Goal: Transaction & Acquisition: Purchase product/service

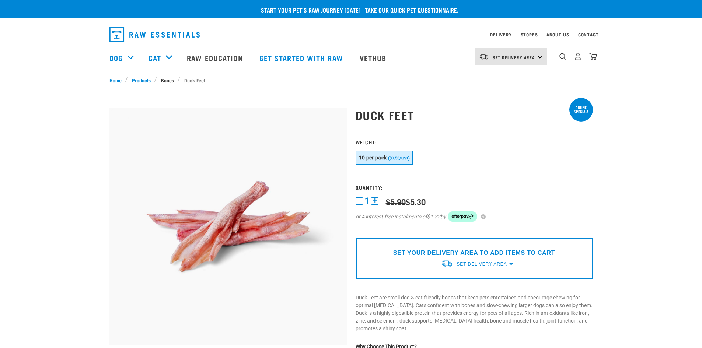
click at [161, 79] on link "Bones" at bounding box center [167, 80] width 21 height 8
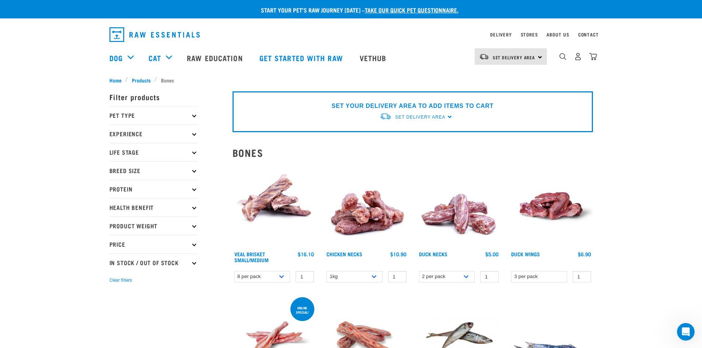
click at [192, 170] on icon at bounding box center [194, 171] width 4 height 4
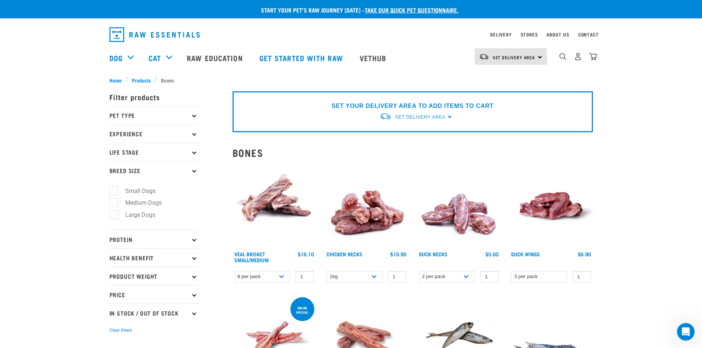
click at [114, 200] on label "Medium Dogs" at bounding box center [139, 202] width 51 height 9
click at [113, 200] on input "Medium Dogs" at bounding box center [111, 201] width 5 height 5
checkbox input "true"
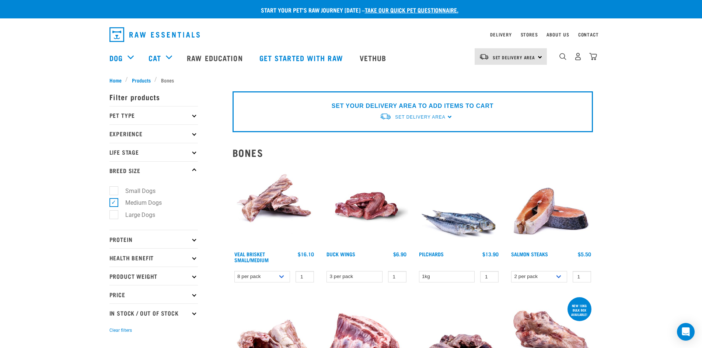
click at [193, 258] on icon at bounding box center [194, 258] width 4 height 4
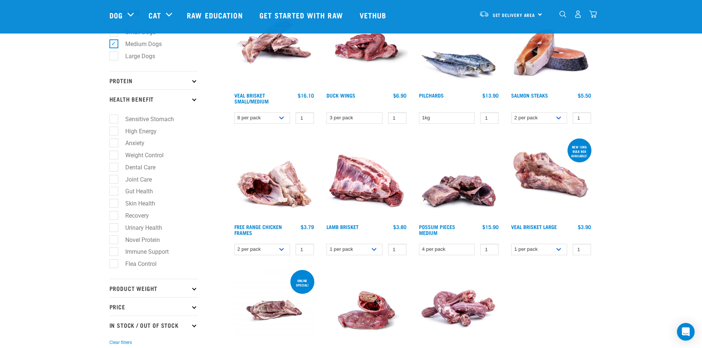
scroll to position [111, 0]
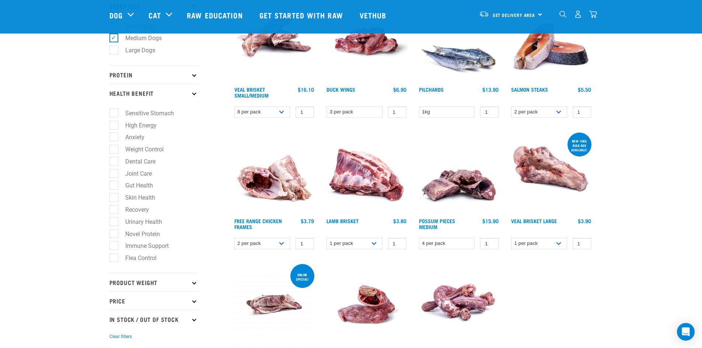
click at [114, 149] on label "Weight Control" at bounding box center [140, 149] width 53 height 9
click at [114, 149] on input "Weight Control" at bounding box center [111, 148] width 5 height 5
checkbox input "true"
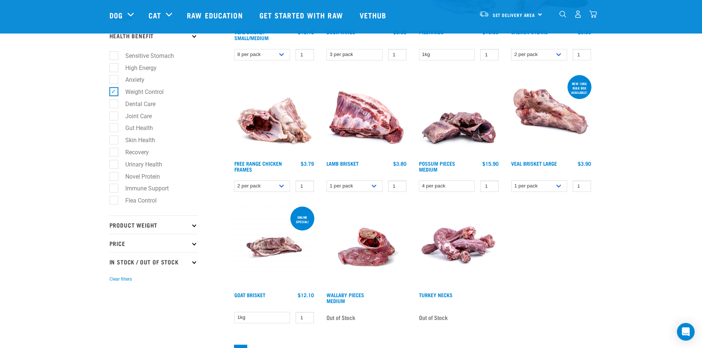
scroll to position [184, 0]
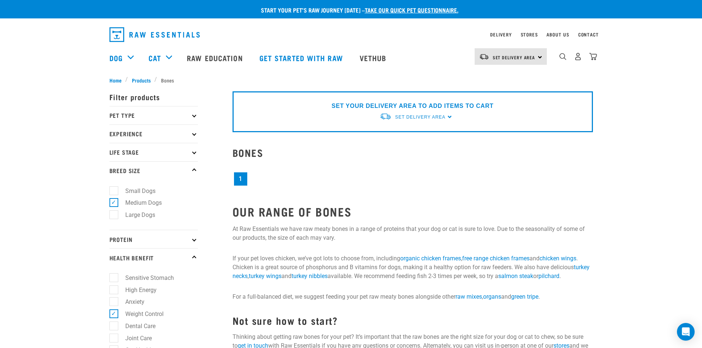
click at [189, 112] on p "Pet Type" at bounding box center [153, 115] width 88 height 18
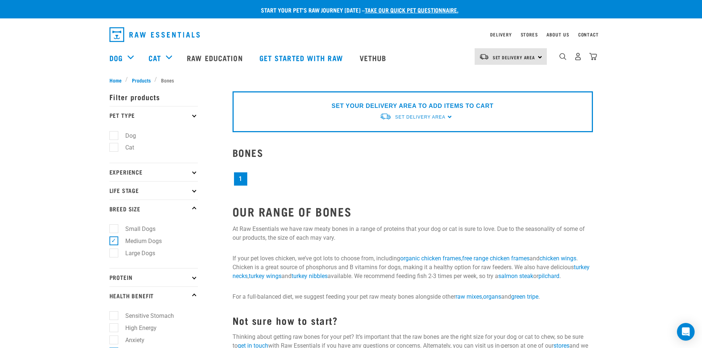
click at [114, 135] on label "Dog" at bounding box center [126, 135] width 25 height 9
click at [113, 135] on input "Dog" at bounding box center [111, 134] width 5 height 5
checkbox input "true"
click at [190, 174] on p "Experience" at bounding box center [153, 172] width 88 height 18
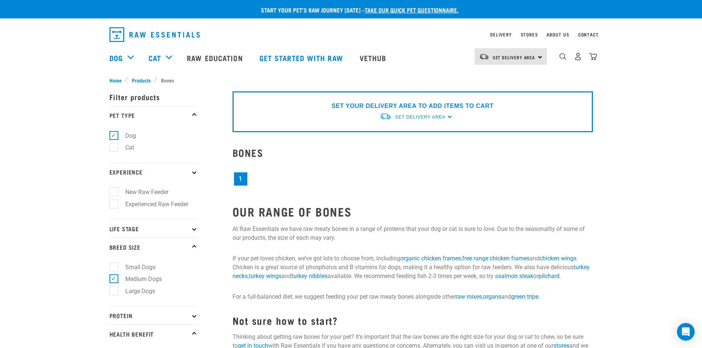
click at [116, 194] on label "New Raw Feeder" at bounding box center [143, 192] width 58 height 9
click at [114, 193] on input "New Raw Feeder" at bounding box center [111, 191] width 5 height 5
checkbox input "true"
click at [188, 229] on p "Life Stage" at bounding box center [153, 228] width 88 height 18
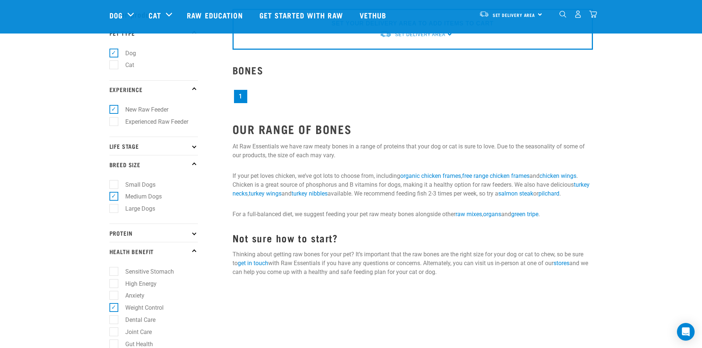
scroll to position [37, 0]
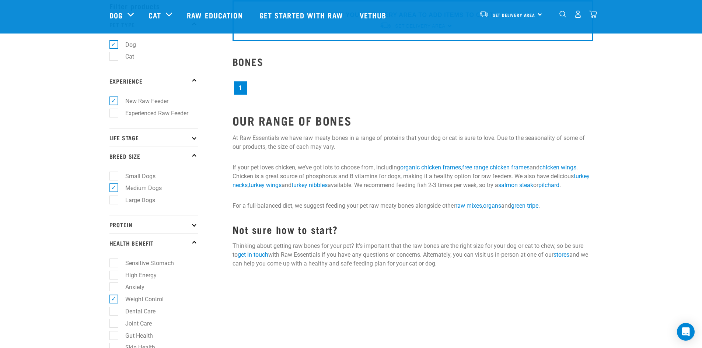
click at [195, 137] on icon at bounding box center [194, 138] width 4 height 4
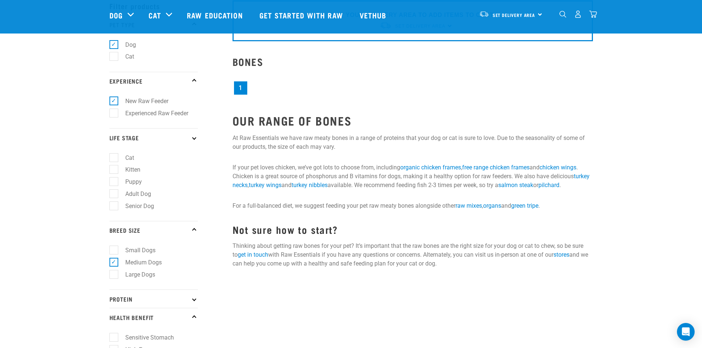
click at [115, 193] on label "Adult Dog" at bounding box center [134, 193] width 41 height 9
click at [114, 193] on input "Adult Dog" at bounding box center [111, 192] width 5 height 5
checkbox input "true"
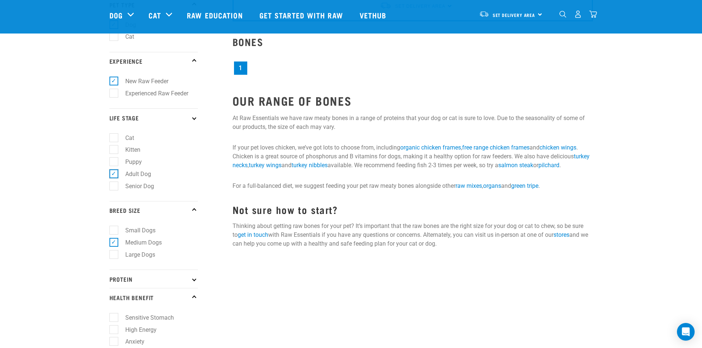
scroll to position [111, 0]
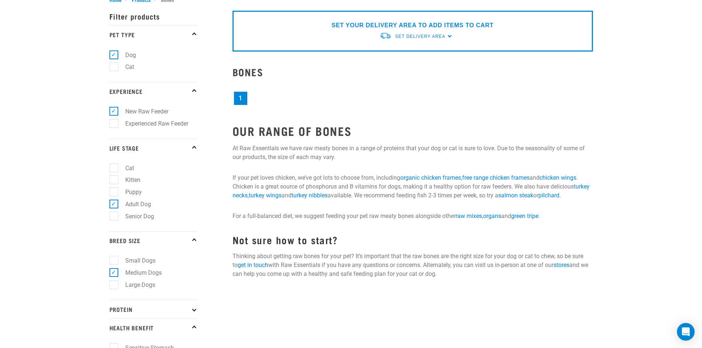
scroll to position [111, 0]
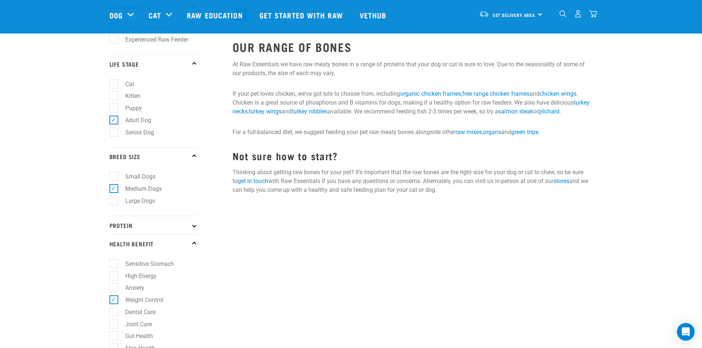
click at [194, 225] on icon at bounding box center [194, 225] width 4 height 4
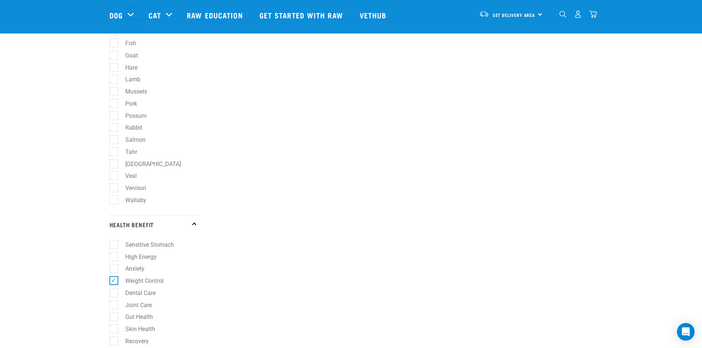
scroll to position [369, 0]
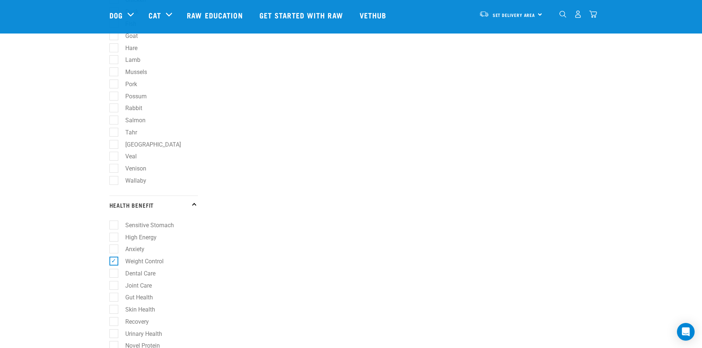
click at [115, 286] on label "Joint Care" at bounding box center [134, 285] width 41 height 9
click at [114, 286] on input "Joint Care" at bounding box center [111, 284] width 5 height 5
checkbox input "true"
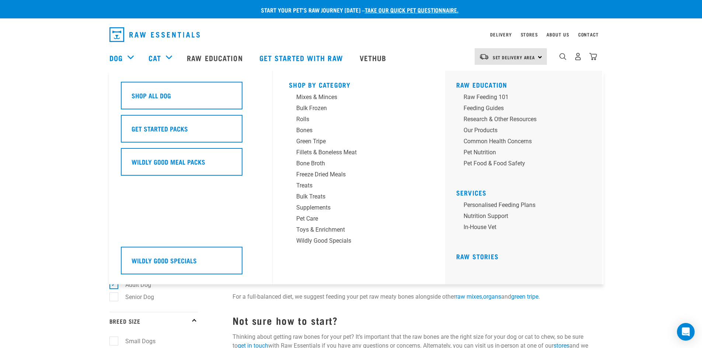
click at [130, 57] on div "Dog" at bounding box center [125, 57] width 32 height 29
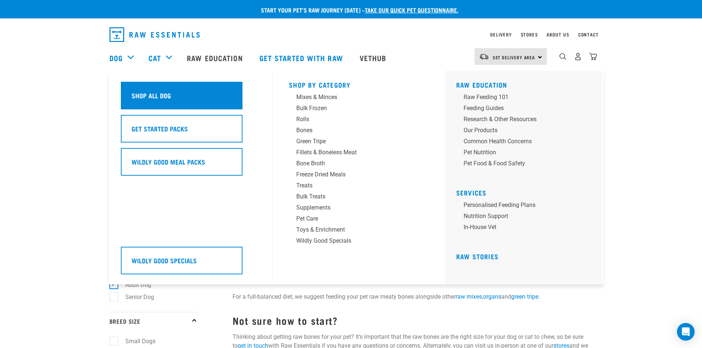
click at [140, 98] on h5 "Shop All Dog" at bounding box center [151, 96] width 39 height 10
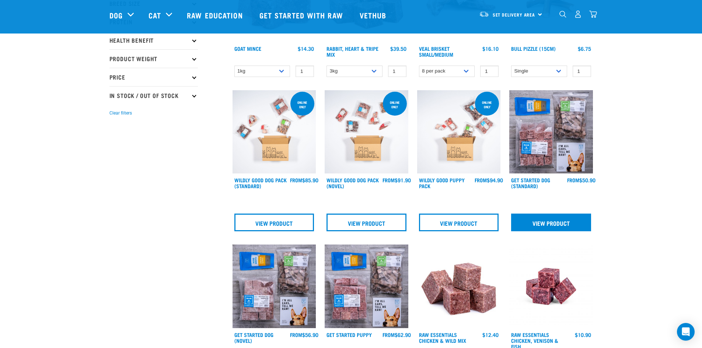
scroll to position [147, 0]
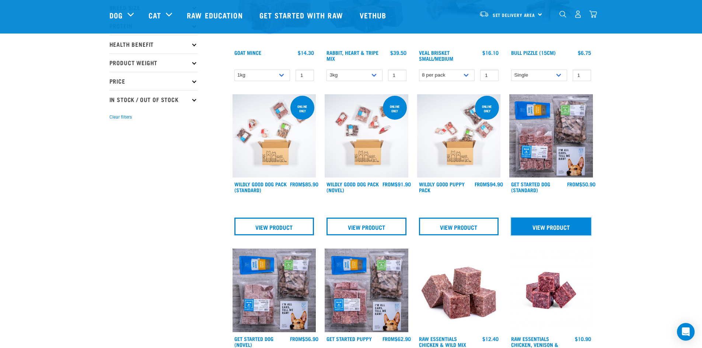
click at [567, 228] on link "View Product" at bounding box center [551, 227] width 80 height 18
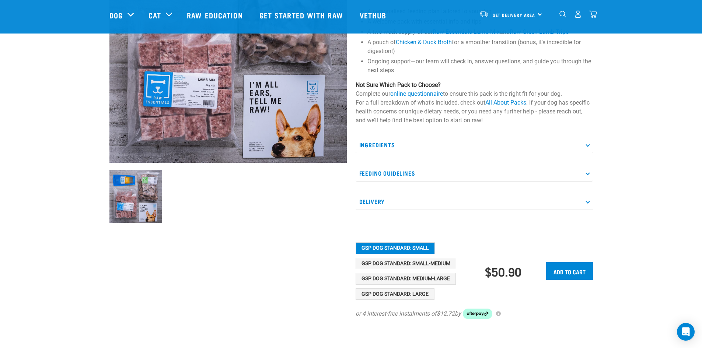
scroll to position [147, 0]
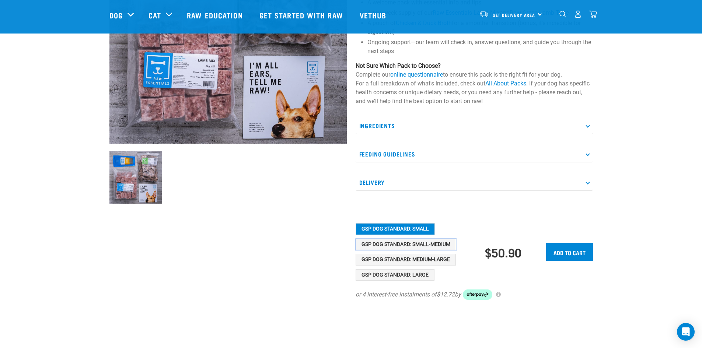
click at [435, 247] on button "GSP Dog Standard: Small-Medium" at bounding box center [406, 245] width 101 height 12
